Goal: Check status

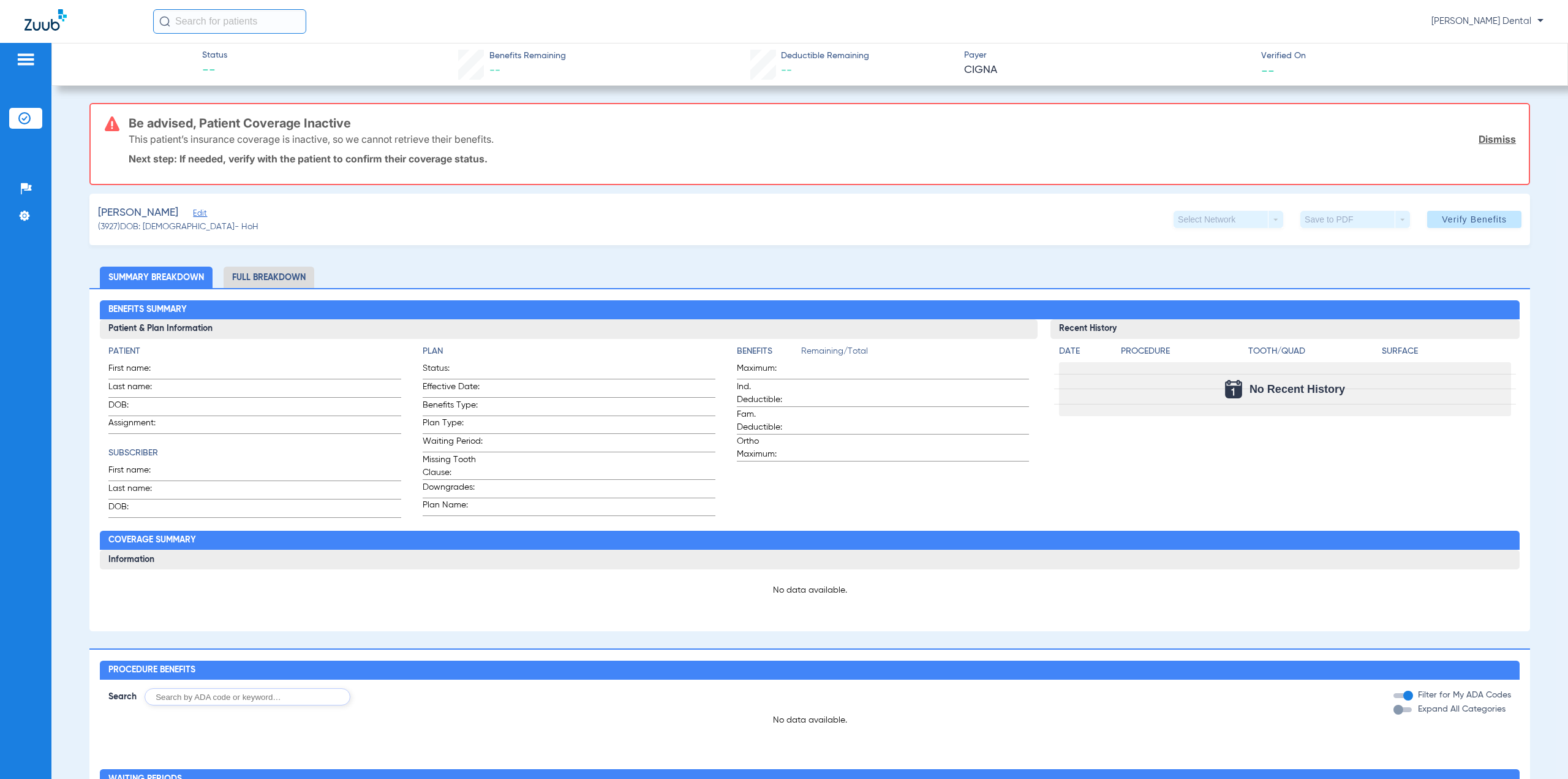
click at [188, 548] on h2 "Coverage Summary" at bounding box center [809, 540] width 1420 height 20
